Goal: Task Accomplishment & Management: Manage account settings

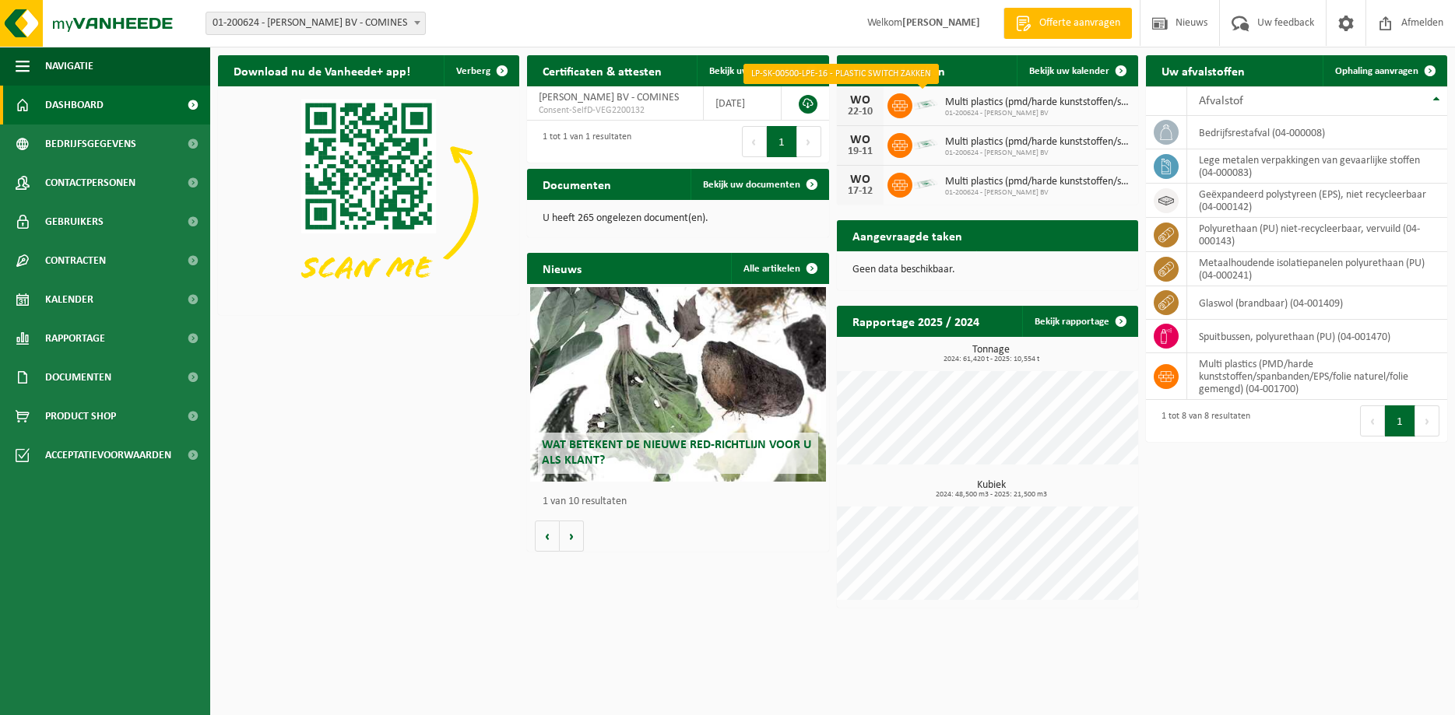
click at [932, 104] on img at bounding box center [925, 104] width 26 height 26
click at [1039, 104] on span "Multi plastics (pmd/harde kunststoffen/spanbanden/eps/folie naturel/folie gemen…" at bounding box center [1037, 103] width 185 height 12
click at [913, 107] on img at bounding box center [925, 104] width 26 height 26
click at [870, 107] on div "22-10" at bounding box center [860, 112] width 31 height 11
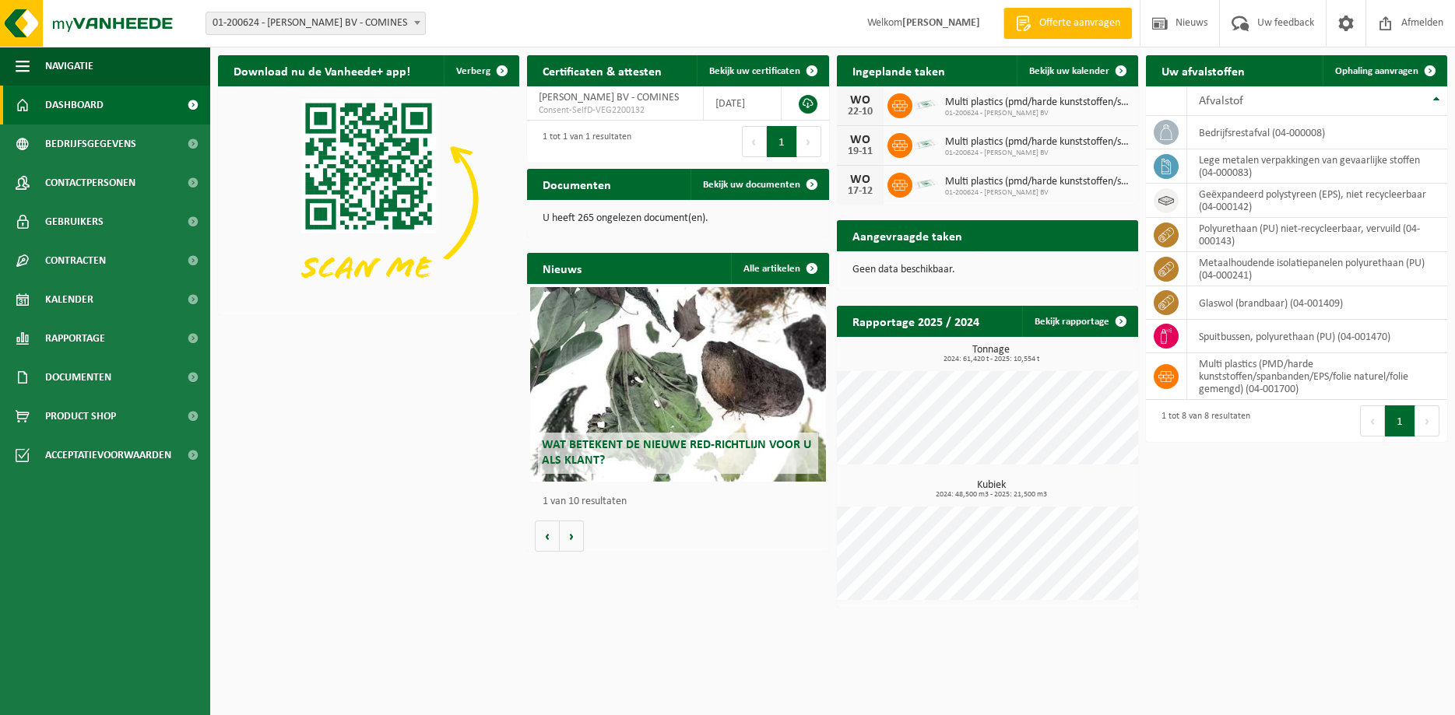
click at [870, 107] on div "22-10" at bounding box center [860, 112] width 31 height 11
click at [968, 105] on span "Multi plastics (pmd/harde kunststoffen/spanbanden/eps/folie naturel/folie gemen…" at bounding box center [1037, 103] width 185 height 12
click at [1119, 68] on span at bounding box center [1120, 70] width 31 height 31
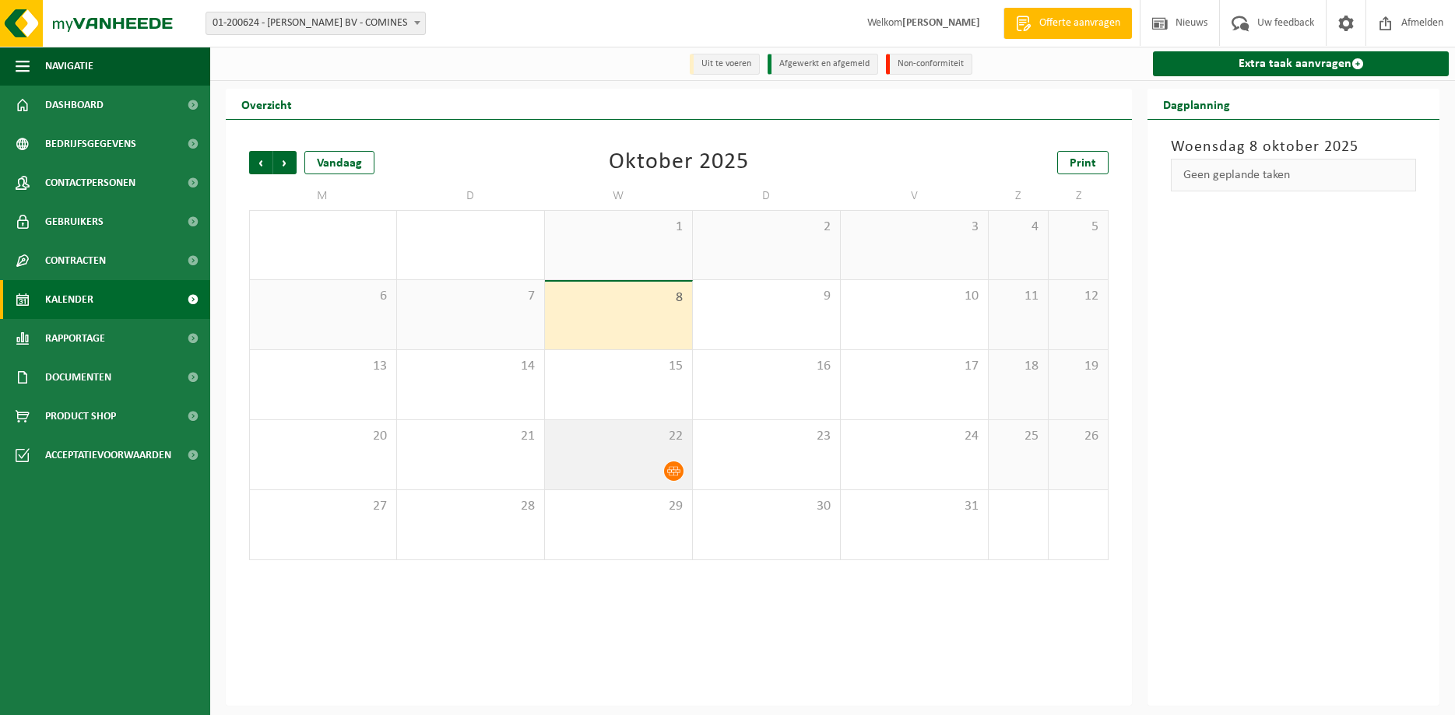
click at [649, 457] on div "22" at bounding box center [618, 454] width 147 height 69
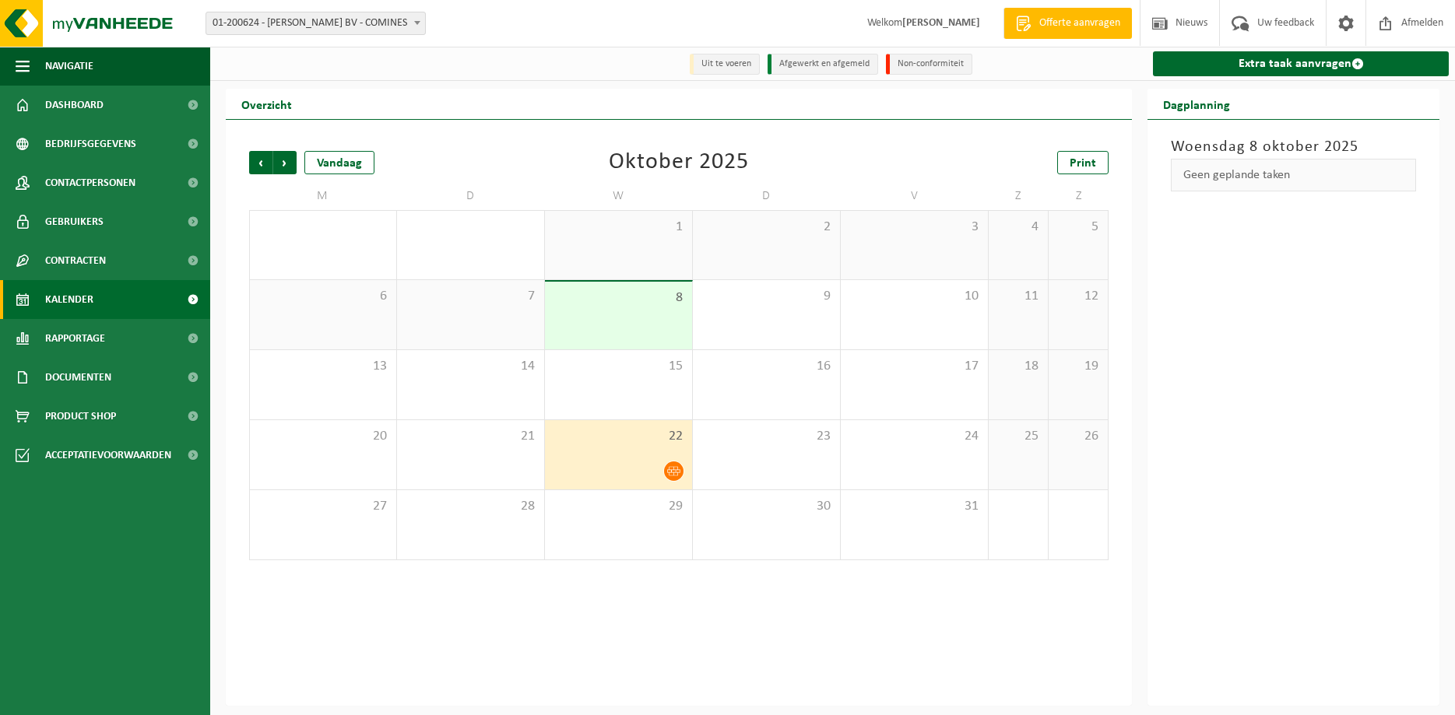
click at [649, 457] on div "22" at bounding box center [618, 454] width 147 height 69
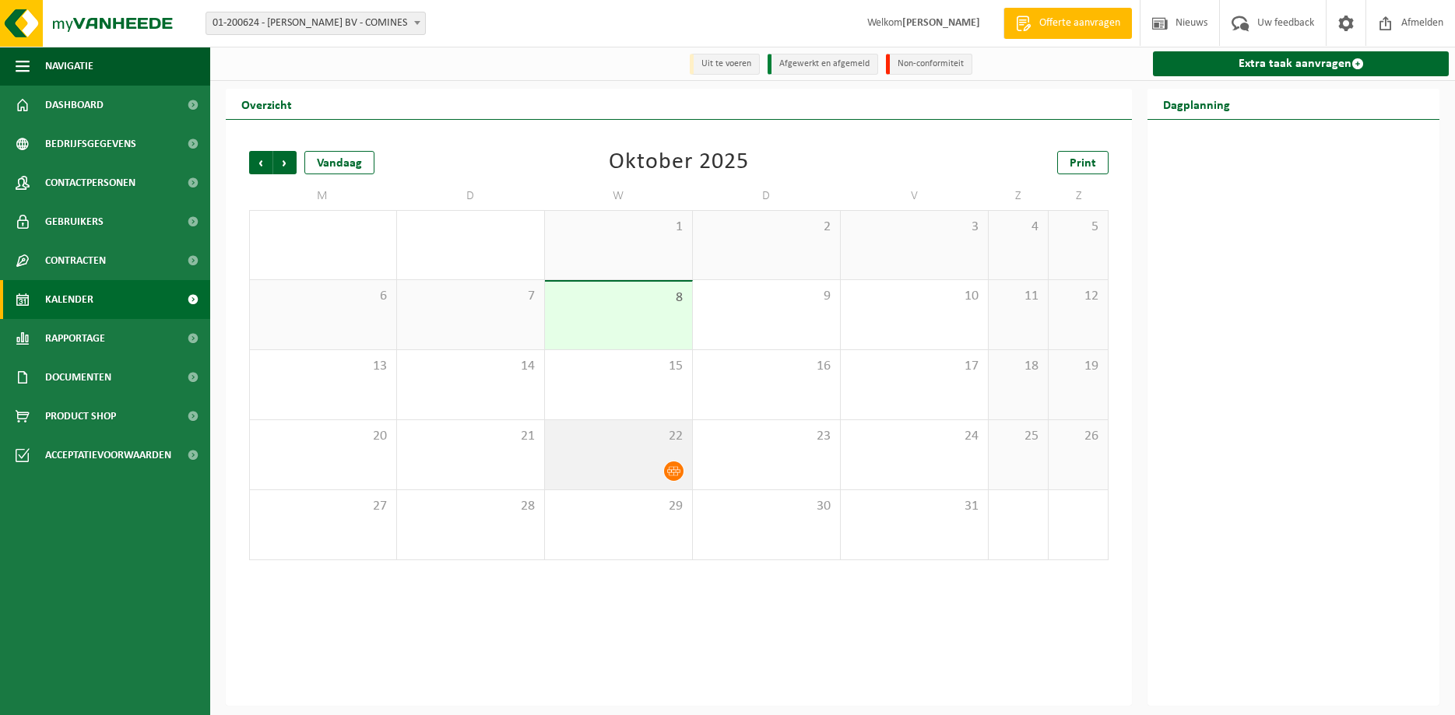
click at [648, 455] on div "22" at bounding box center [618, 454] width 147 height 69
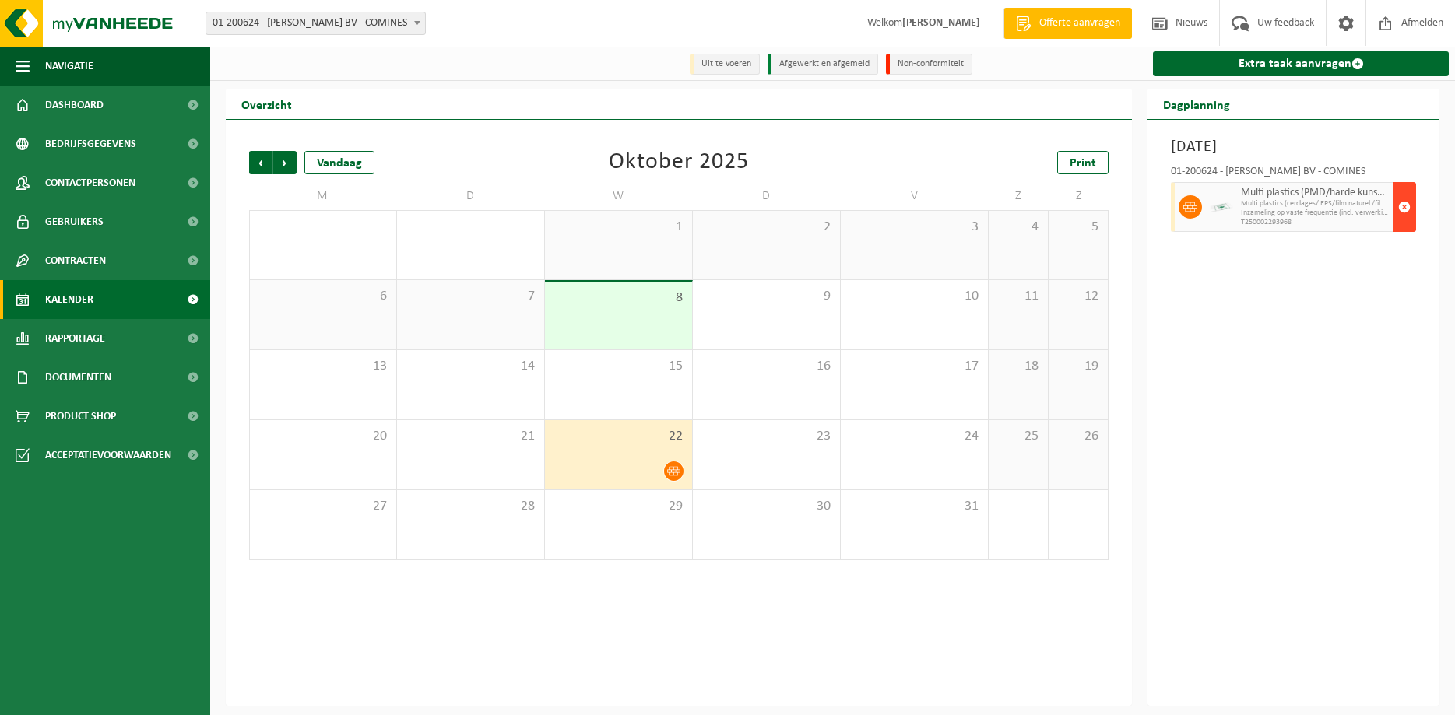
click at [1403, 208] on span "button" at bounding box center [1404, 206] width 12 height 31
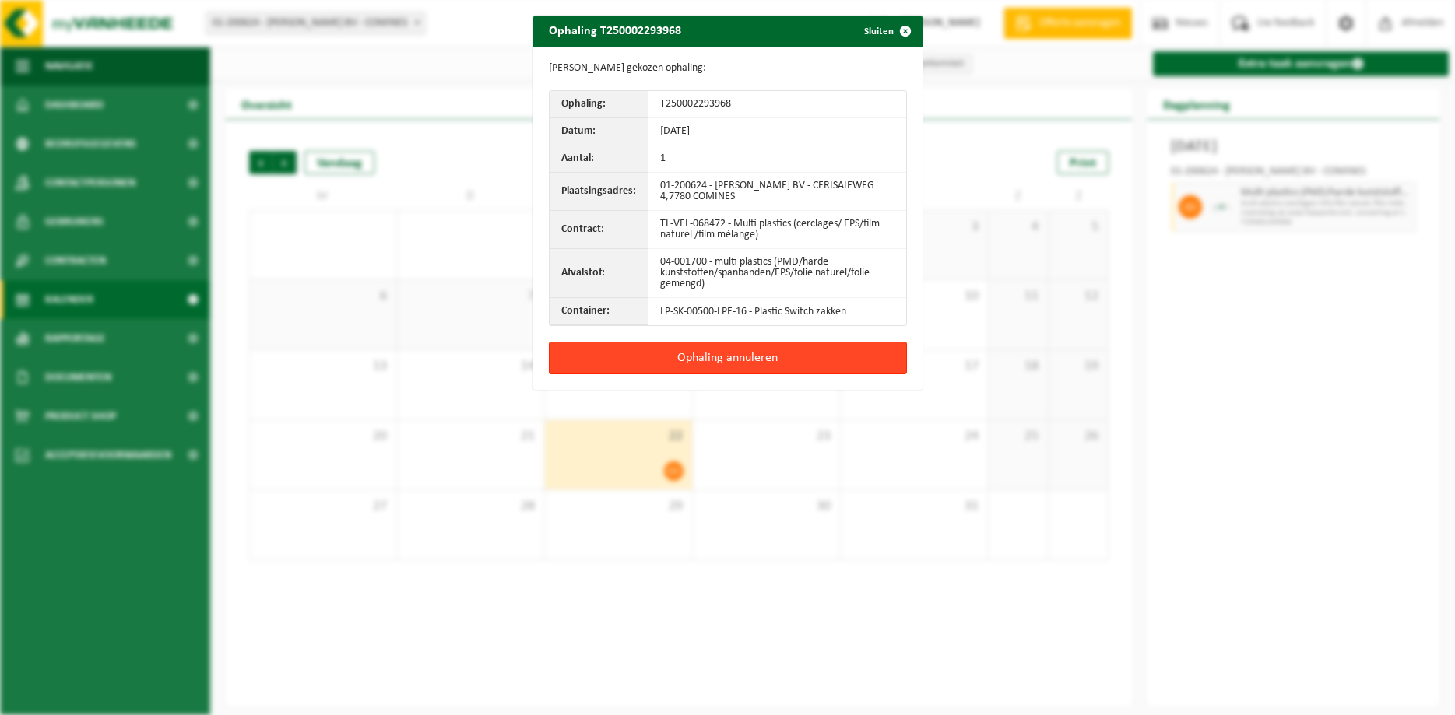
click at [709, 349] on button "Ophaling annuleren" at bounding box center [728, 358] width 358 height 33
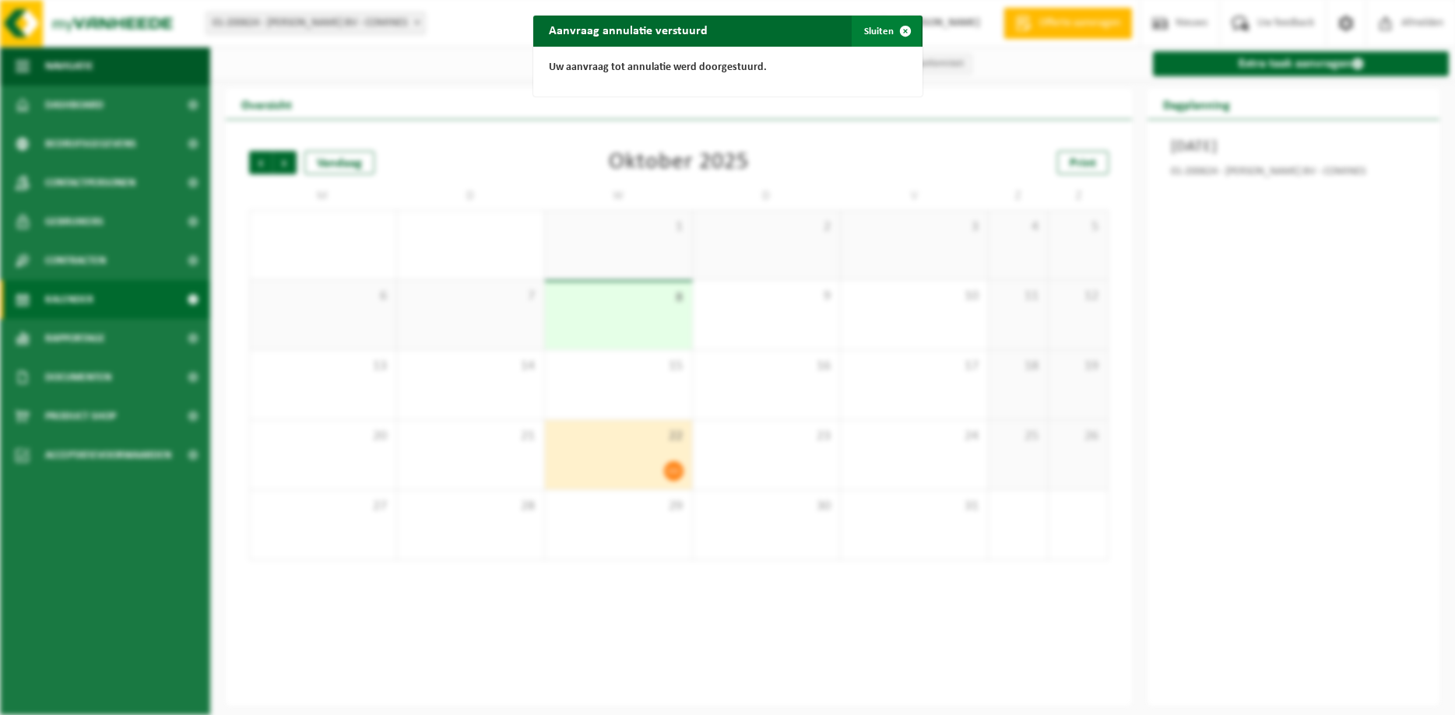
click at [901, 32] on span "button" at bounding box center [905, 31] width 31 height 31
